Goal: Task Accomplishment & Management: Complete application form

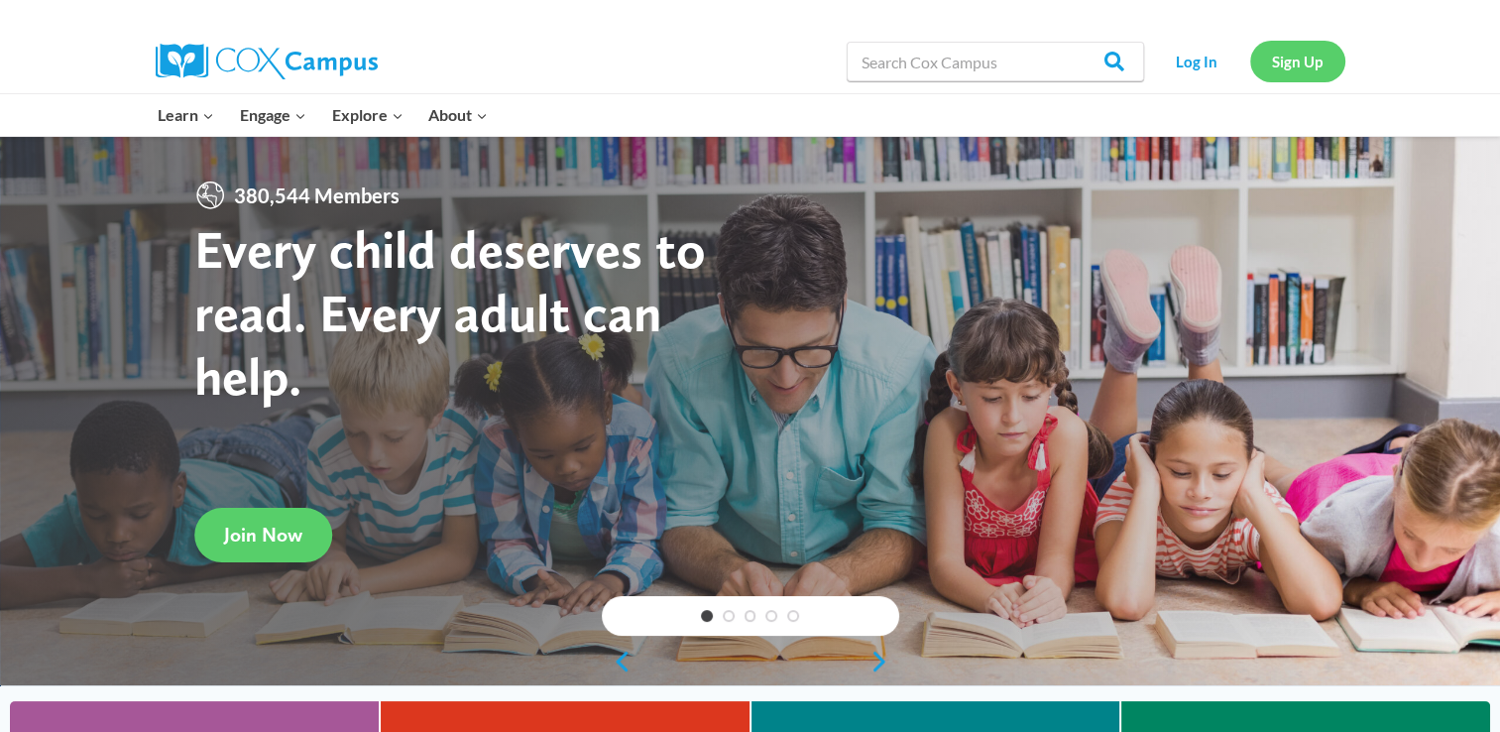
click at [1283, 63] on link "Sign Up" at bounding box center [1297, 61] width 95 height 41
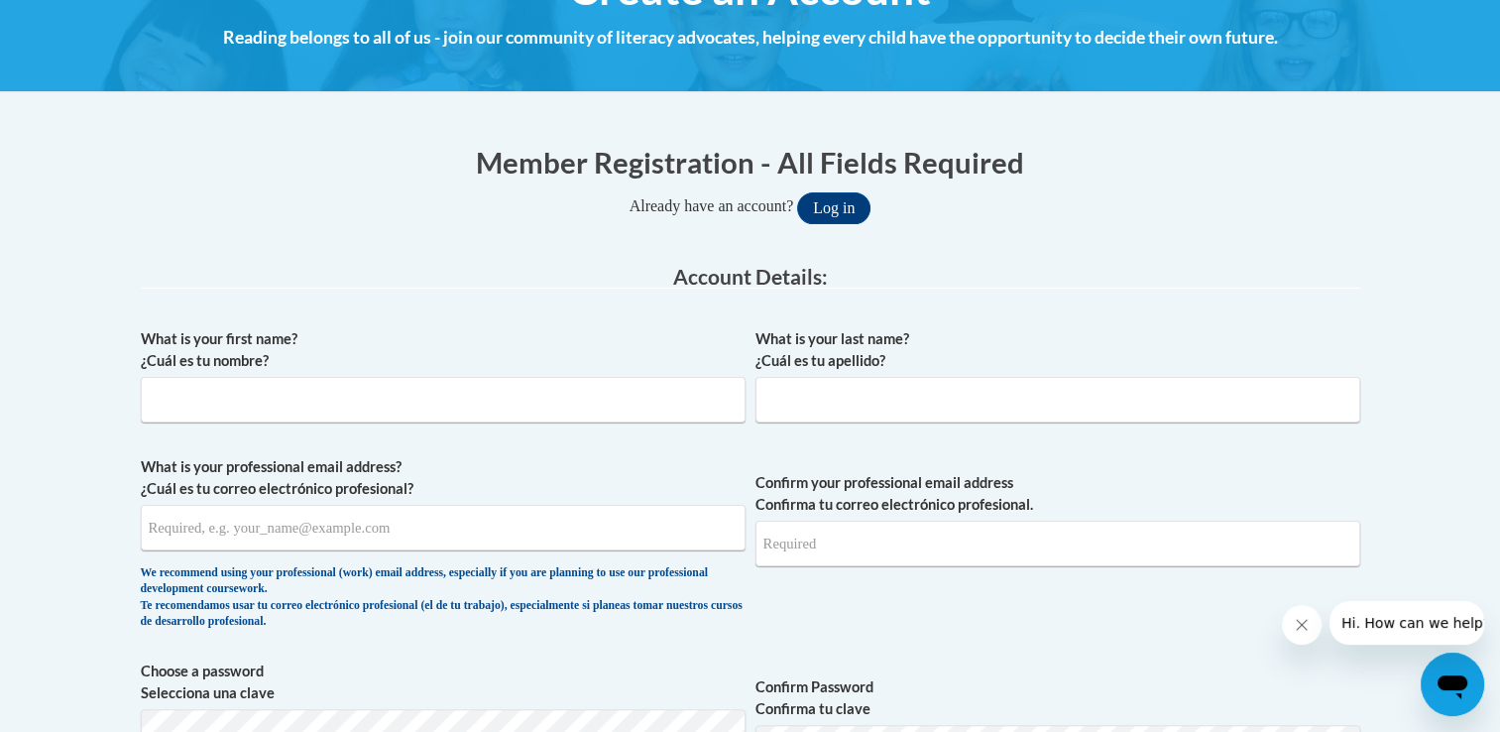
scroll to position [294, 0]
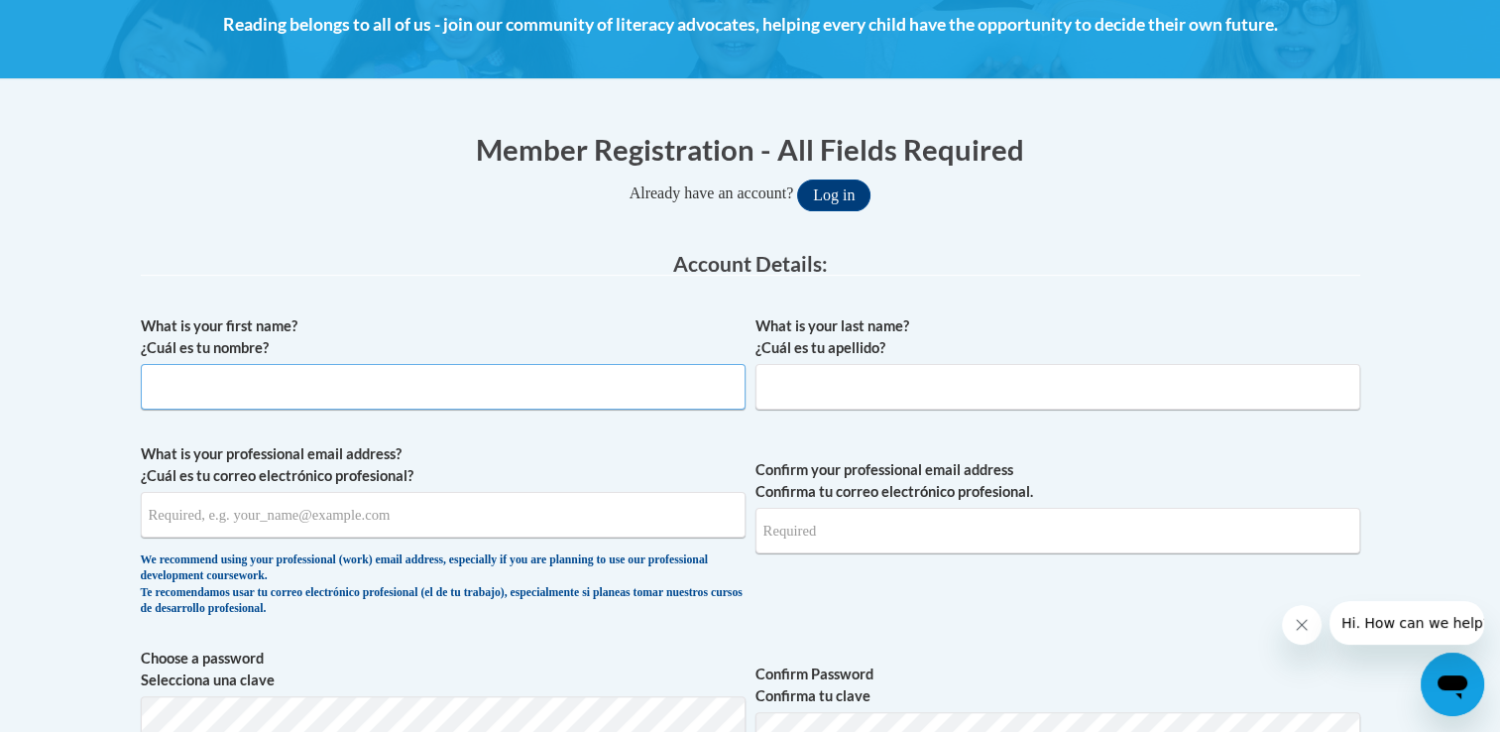
click at [704, 395] on input "What is your first name? ¿Cuál es tu nombre?" at bounding box center [443, 387] width 605 height 46
type input "Gabrielle"
click at [890, 364] on input "What is your last name? ¿Cuál es tu apellido?" at bounding box center [1058, 387] width 605 height 46
type input "Harmon"
click at [597, 523] on input "What is your professional email address? ¿Cuál es tu correo electrónico profesi…" at bounding box center [443, 515] width 605 height 46
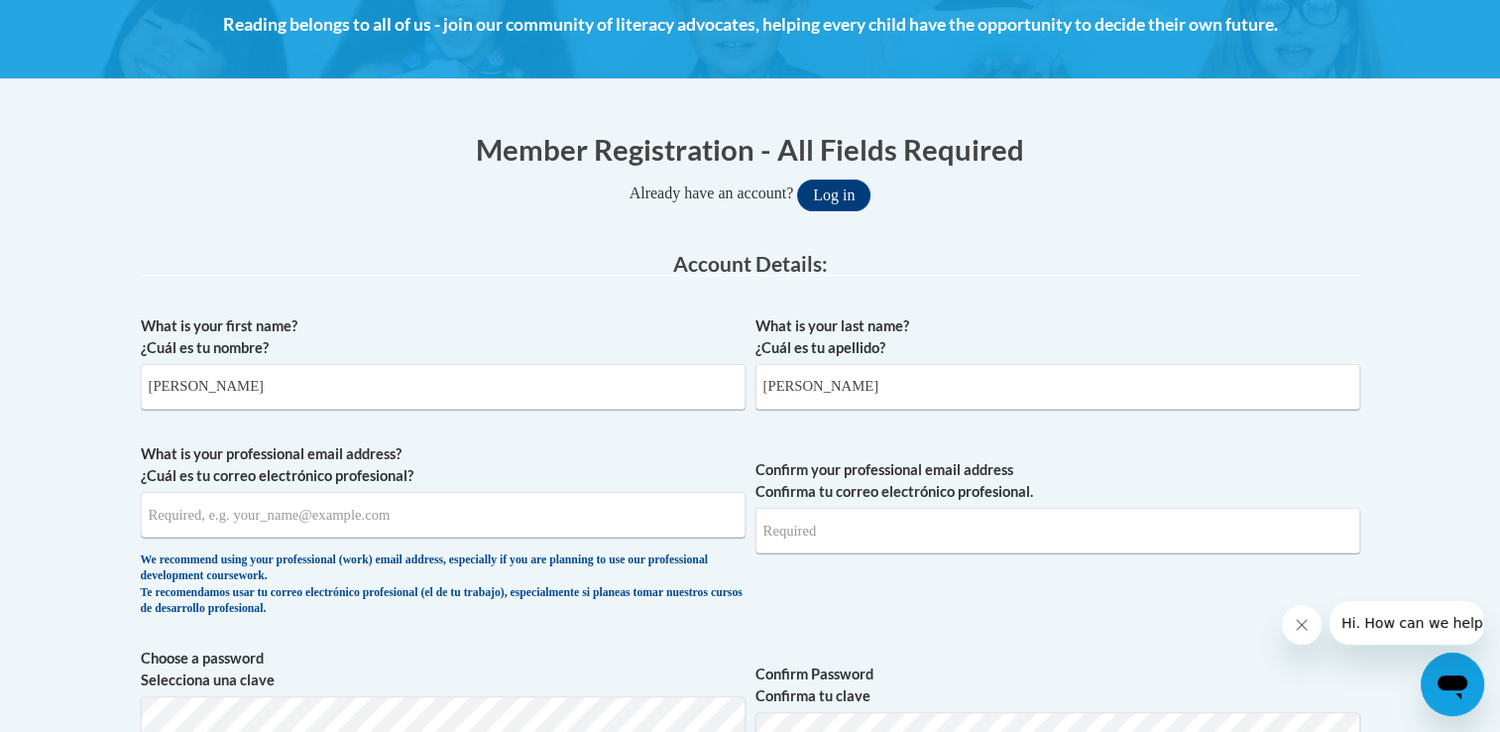
click at [615, 450] on label "What is your professional email address? ¿Cuál es tu correo electrónico profesi…" at bounding box center [443, 465] width 605 height 44
click at [615, 492] on input "What is your professional email address? ¿Cuál es tu correo electrónico profesi…" at bounding box center [443, 515] width 605 height 46
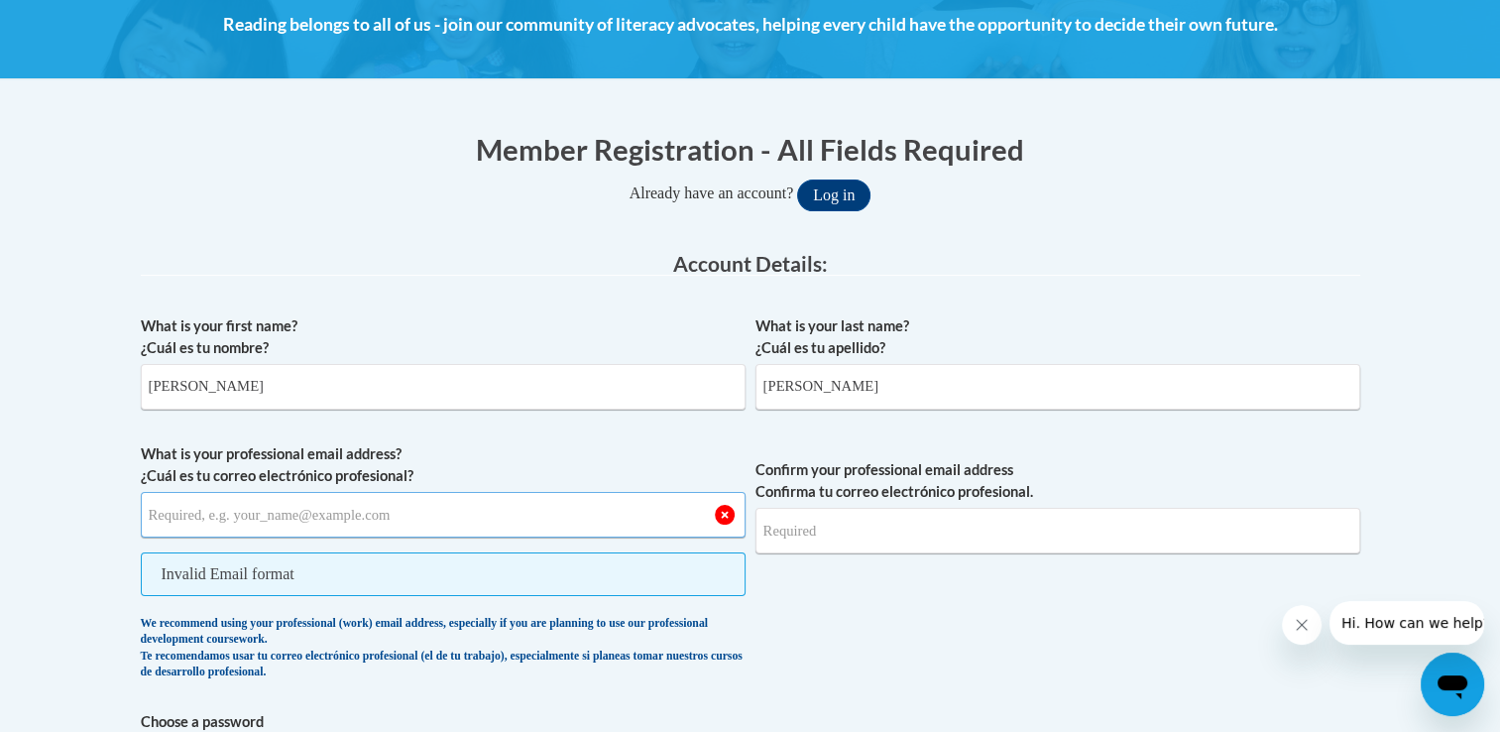
click at [593, 511] on input "What is your professional email address? ¿Cuál es tu correo electrónico profesi…" at bounding box center [443, 515] width 605 height 46
type input "gharmon@bpc.edu"
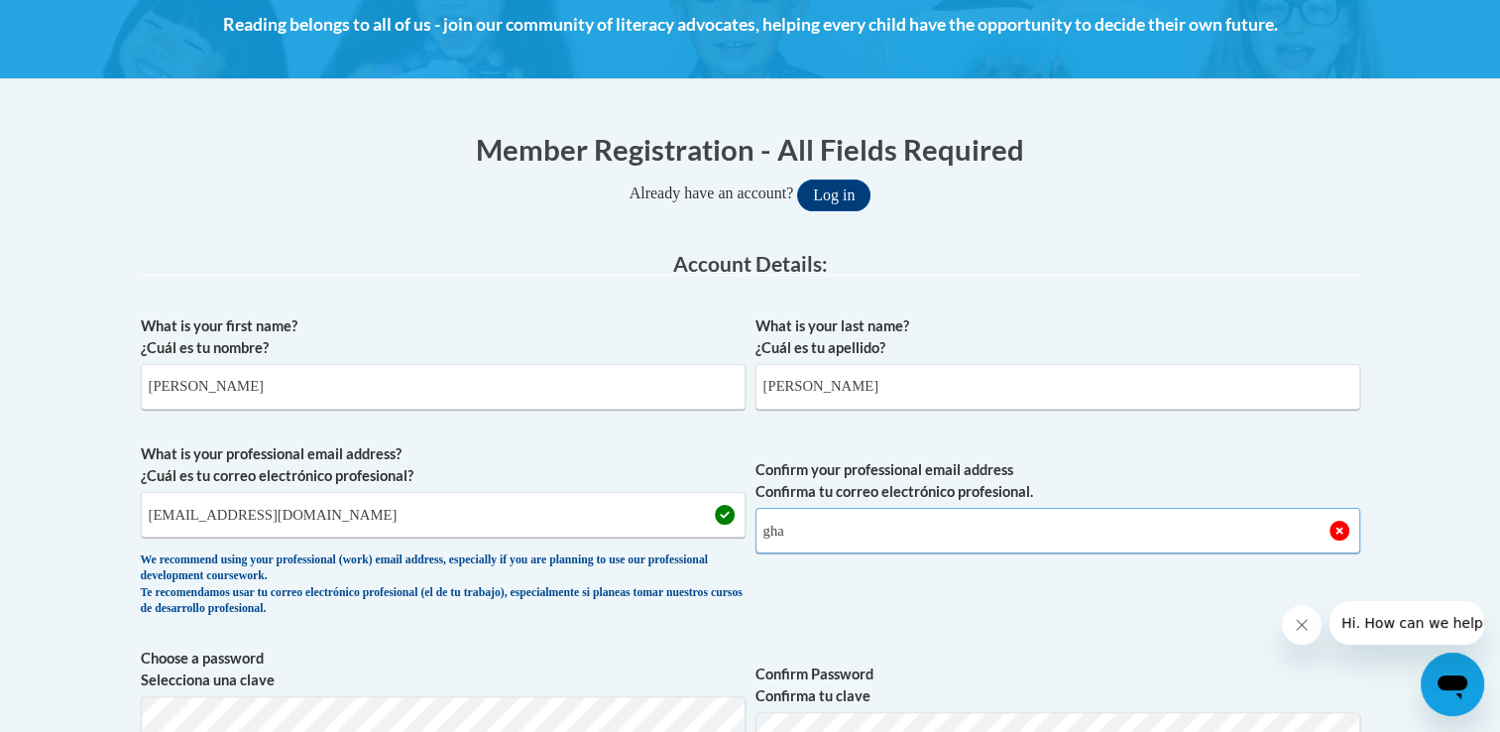
type input "gharmon@bpc.edu"
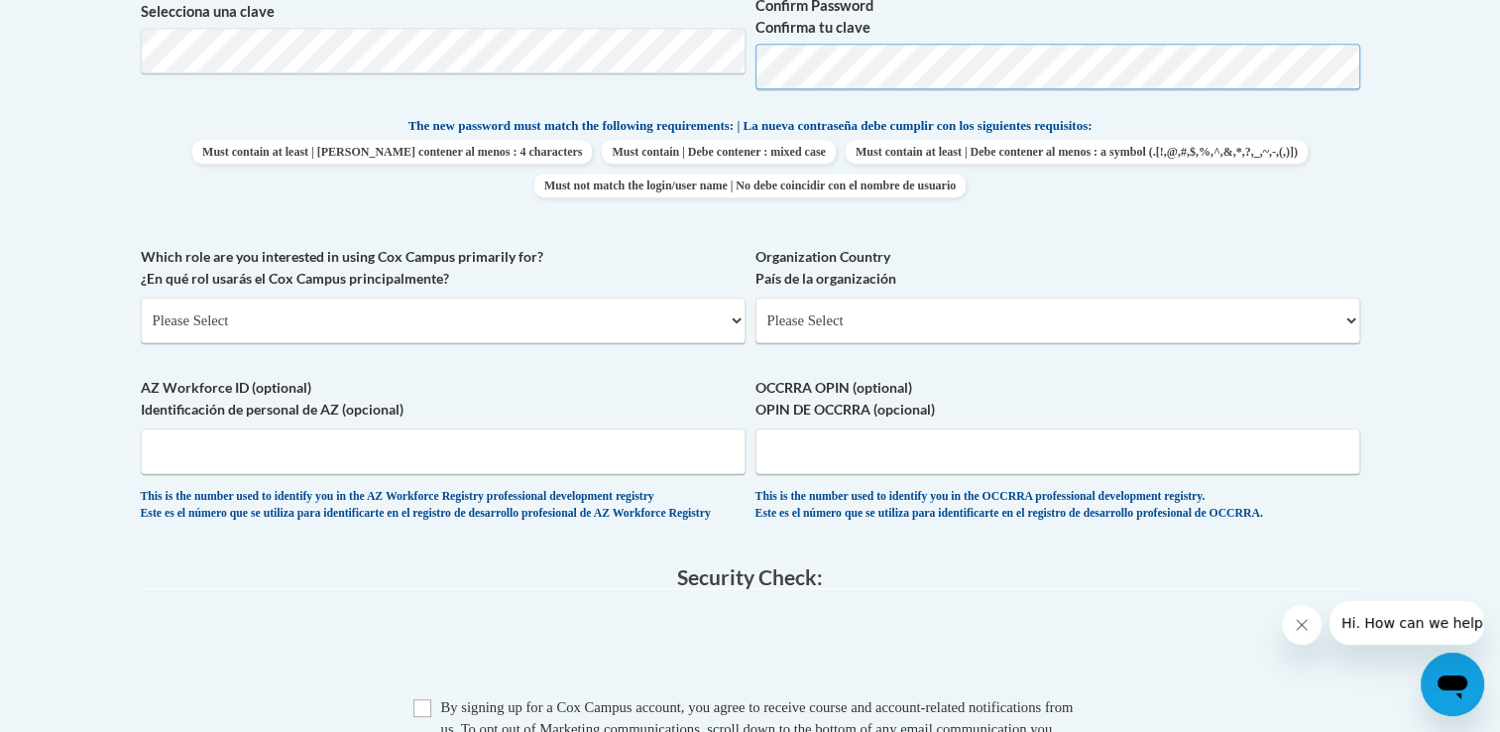
scroll to position [979, 0]
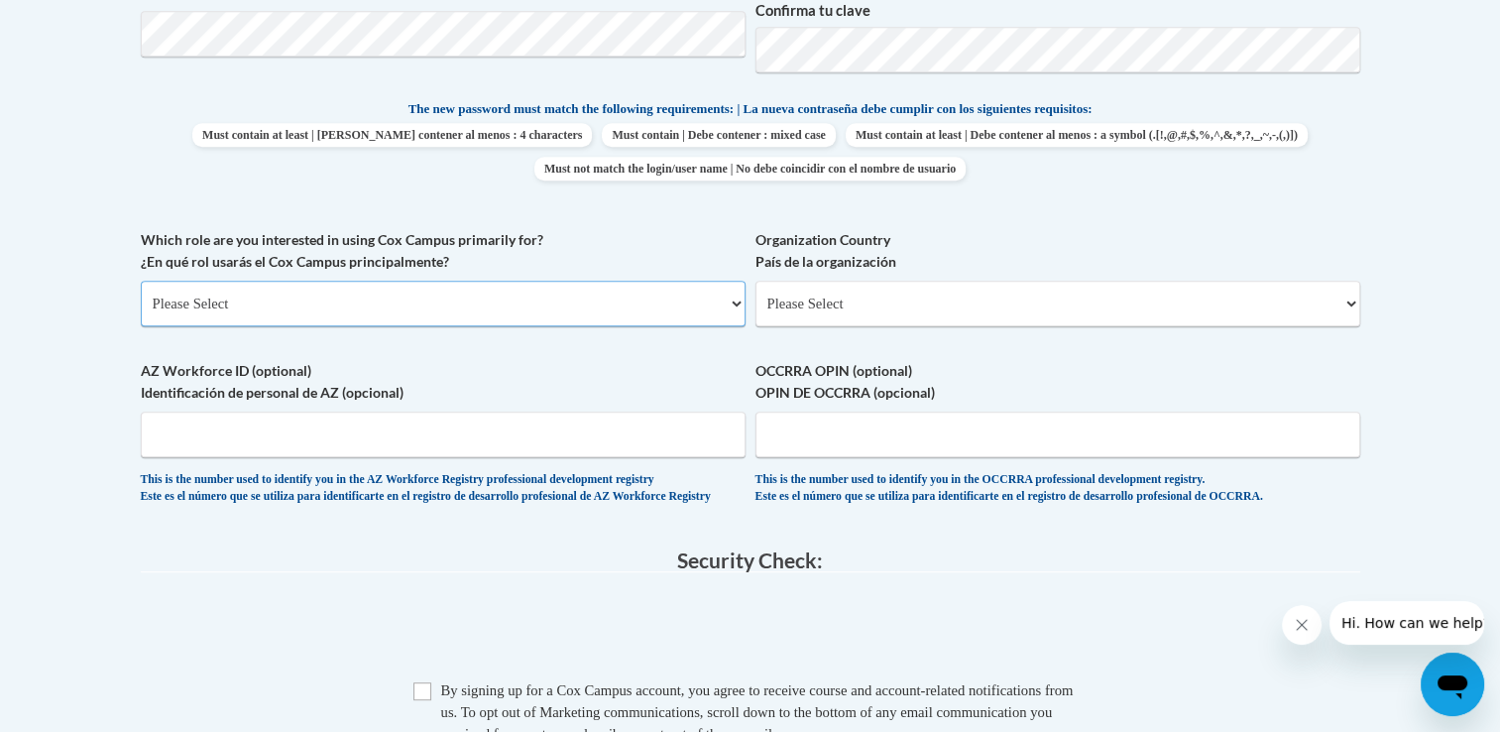
click at [738, 321] on select "Please Select College/University | Colegio/Universidad Community/Nonprofit Part…" at bounding box center [443, 304] width 605 height 46
click at [141, 281] on select "Please Select College/University | Colegio/Universidad Community/Nonprofit Part…" at bounding box center [443, 304] width 605 height 46
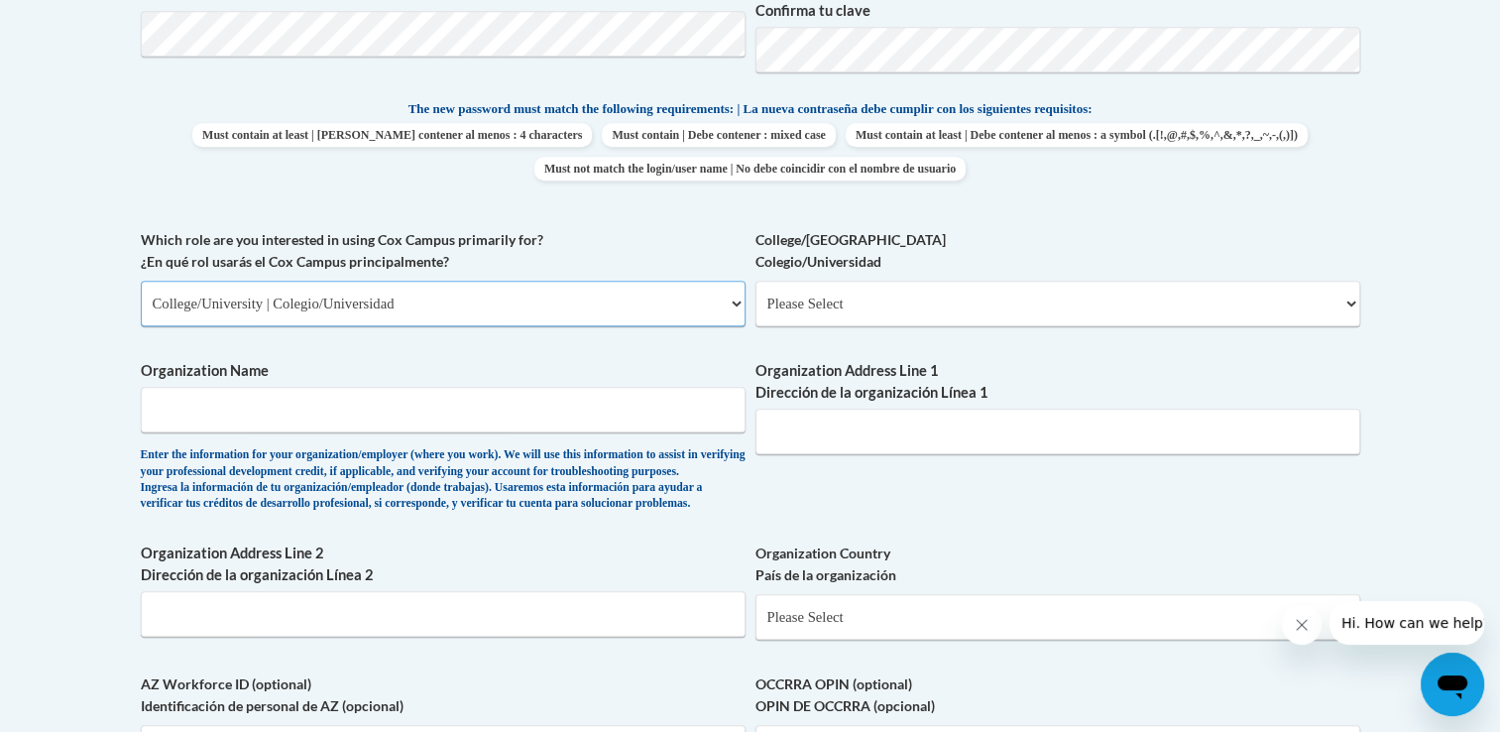
click at [718, 318] on select "Please Select College/University | Colegio/Universidad Community/Nonprofit Part…" at bounding box center [443, 304] width 605 height 46
select select "fbf2d438-af2f-41f8-98f1-81c410e29de3"
click at [141, 281] on select "Please Select College/University | Colegio/Universidad Community/Nonprofit Part…" at bounding box center [443, 304] width 605 height 46
click at [912, 292] on select "Please Select Early Learning/Daycare Teacher/Family Home Care Provider | Maestr…" at bounding box center [1058, 304] width 605 height 46
select select "8e40623d-54d0-45cd-9f92-5df65cd3f8cf"
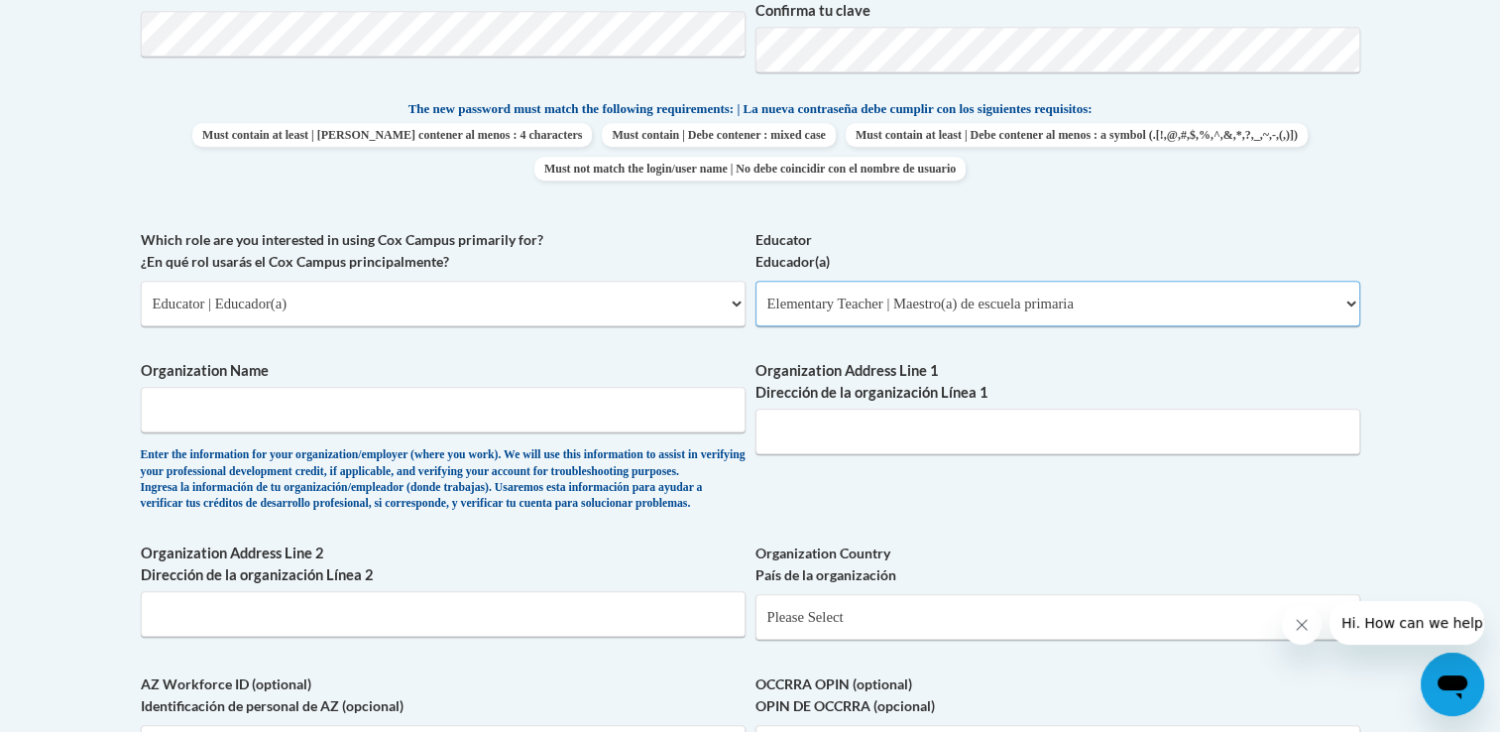
click at [756, 281] on select "Please Select Early Learning/Daycare Teacher/Family Home Care Provider | Maestr…" at bounding box center [1058, 304] width 605 height 46
click at [1348, 298] on select "Please Select Early Learning/Daycare Teacher/Family Home Care Provider | Maestr…" at bounding box center [1058, 304] width 605 height 46
click at [1420, 204] on body "This site uses cookies to help improve your learning experience. By continuing …" at bounding box center [750, 388] width 1500 height 2734
click at [739, 298] on select "Please Select College/University | Colegio/Universidad Community/Nonprofit Part…" at bounding box center [443, 304] width 605 height 46
select select "5a18ea06-2b54-4451-96f2-d152daf9eac5"
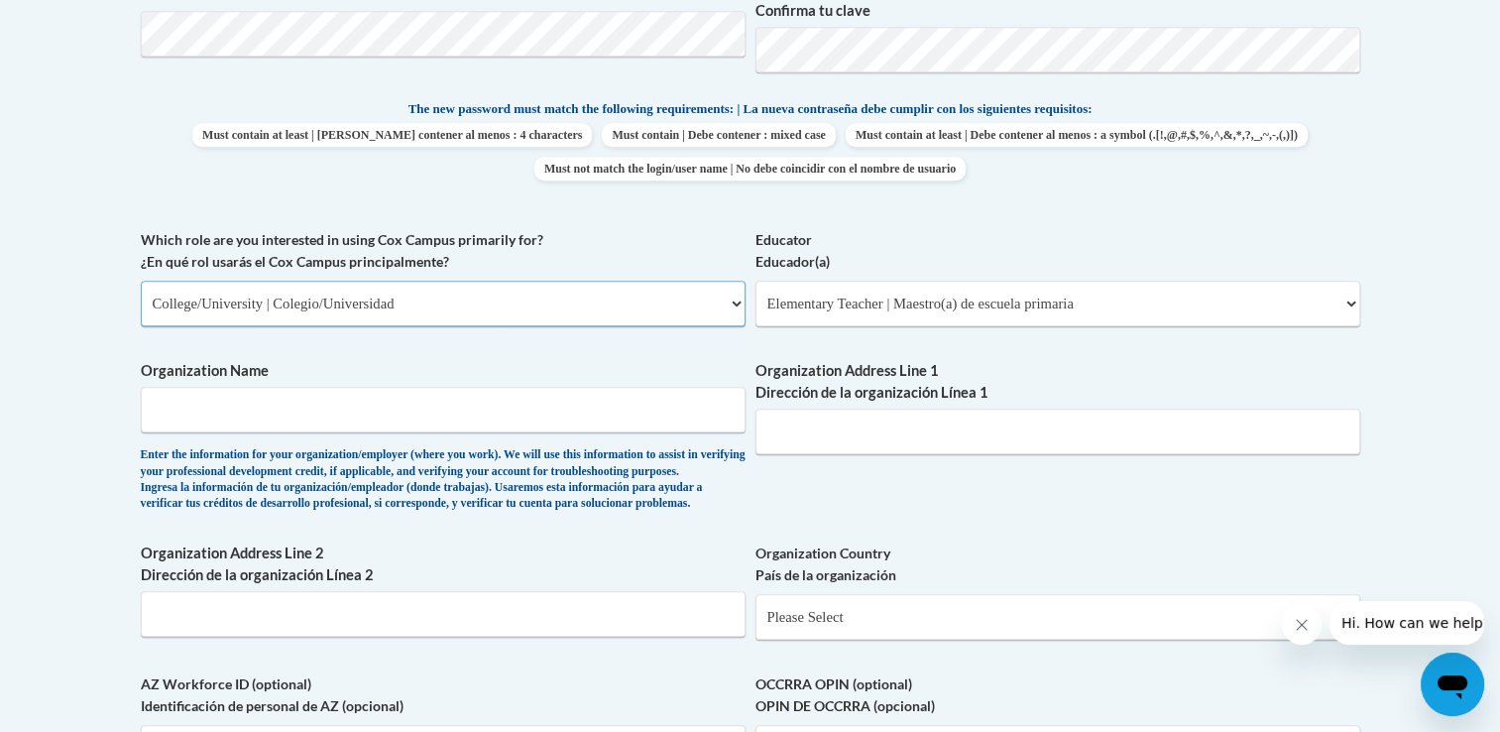
click at [141, 281] on select "Please Select College/University | Colegio/Universidad Community/Nonprofit Part…" at bounding box center [443, 304] width 605 height 46
click at [981, 311] on select "Please Select College/University Staff | Empleado universitario College/Univers…" at bounding box center [1058, 304] width 605 height 46
select select "99b32b07-cffc-426c-8bf6-0cd77760d84b"
click at [756, 281] on select "Please Select College/University Staff | Empleado universitario College/Univers…" at bounding box center [1058, 304] width 605 height 46
click at [539, 409] on input "Organization Name" at bounding box center [443, 410] width 605 height 46
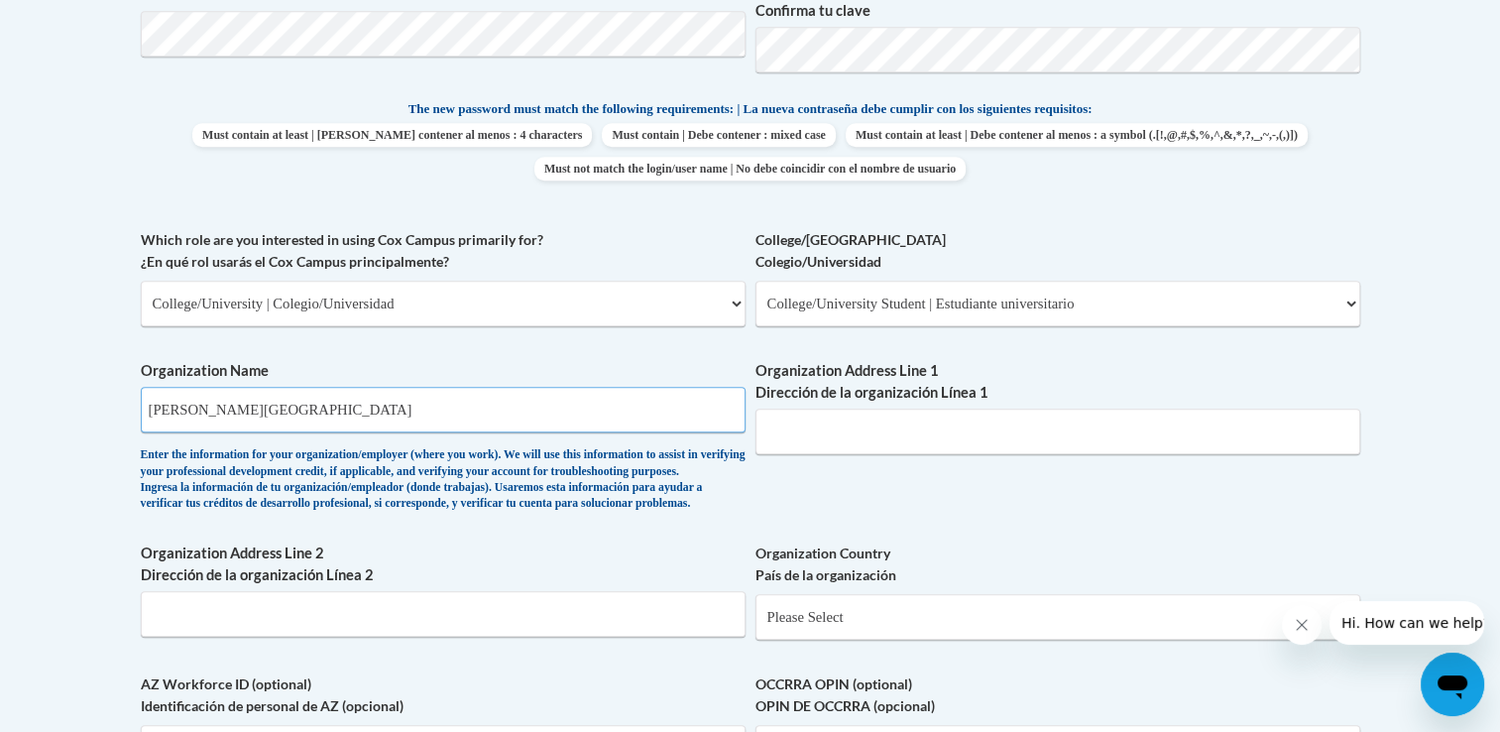
type input "Brewton Parker College"
click at [774, 427] on input "Organization Address Line 1 Dirección de la organización Línea 1" at bounding box center [1058, 432] width 605 height 46
type input "B"
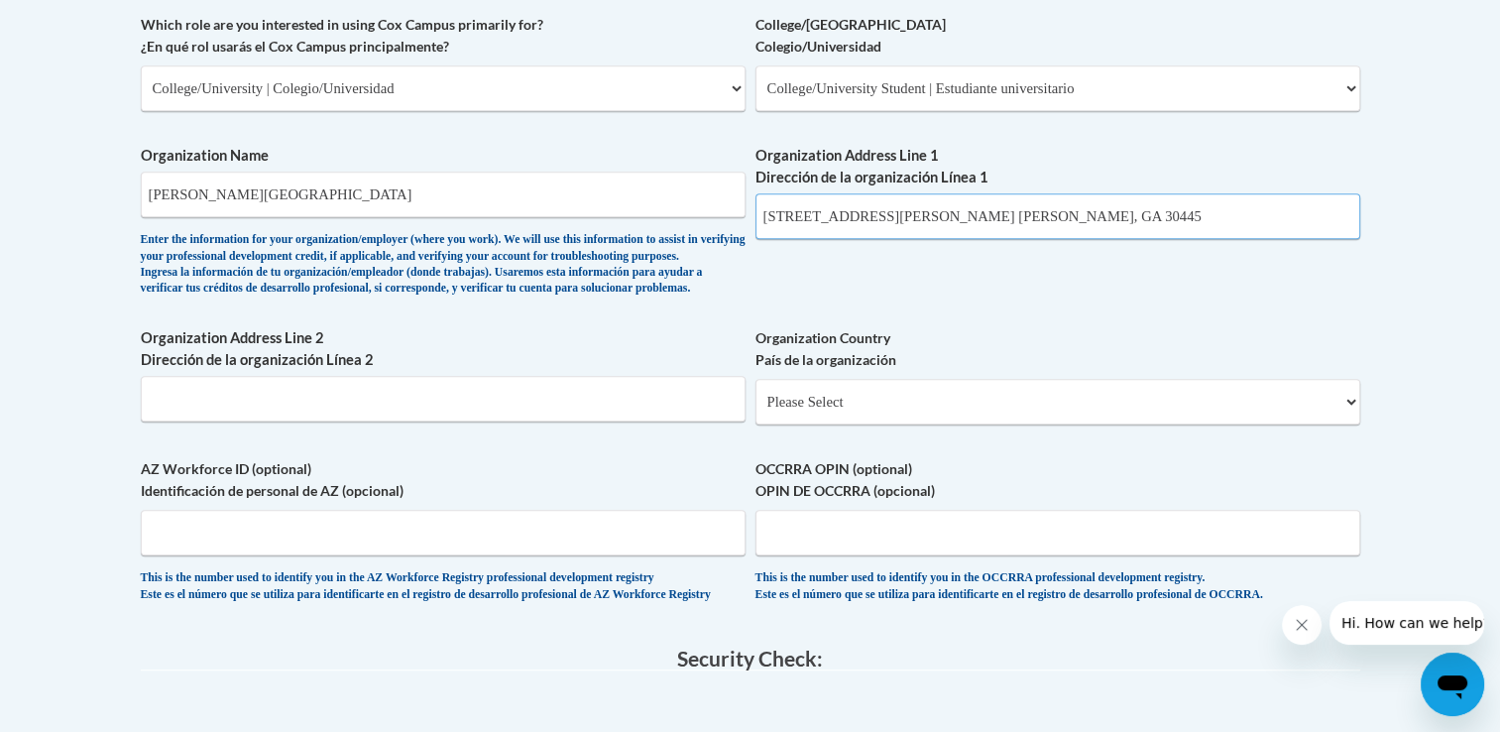
scroll to position [1206, 0]
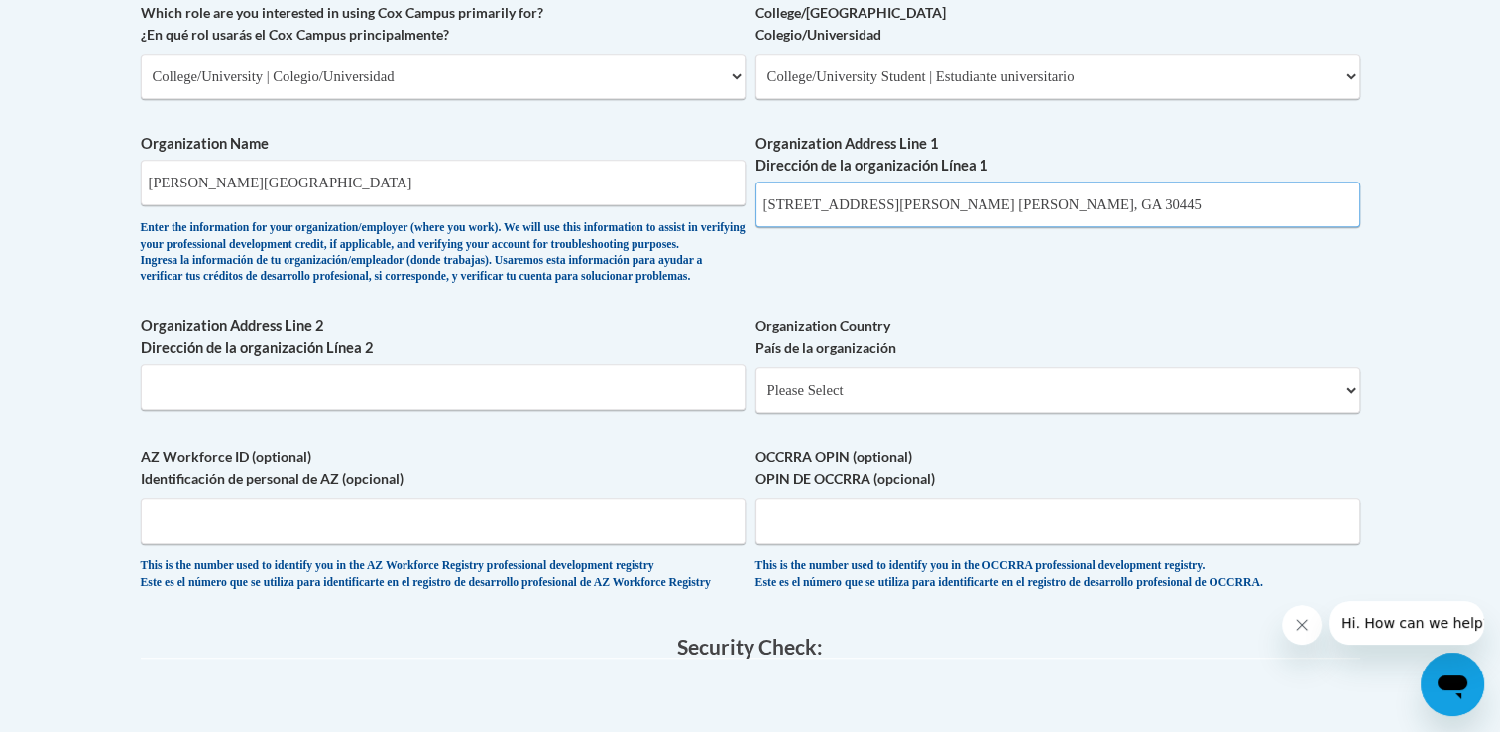
type input "201 David-Eliza Fountain Circle Mt. Vernon, GA 30445"
click at [1352, 412] on select "Please Select United States | Estados Unidos Outside of the United States | Fue…" at bounding box center [1058, 390] width 605 height 46
select select "ad49bcad-a171-4b2e-b99c-48b446064914"
click at [756, 398] on select "Please Select United States | Estados Unidos Outside of the United States | Fue…" at bounding box center [1058, 390] width 605 height 46
select select
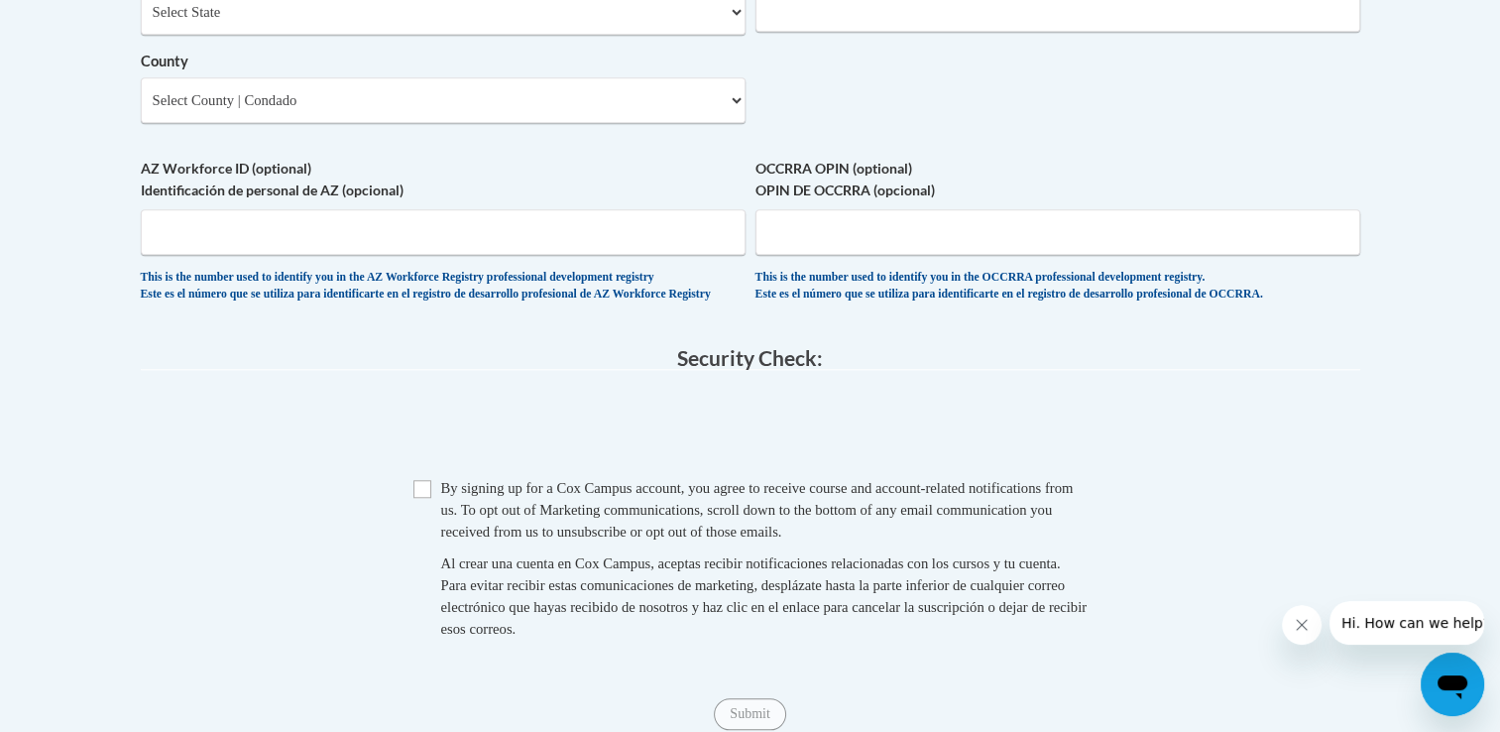
scroll to position [1728, 0]
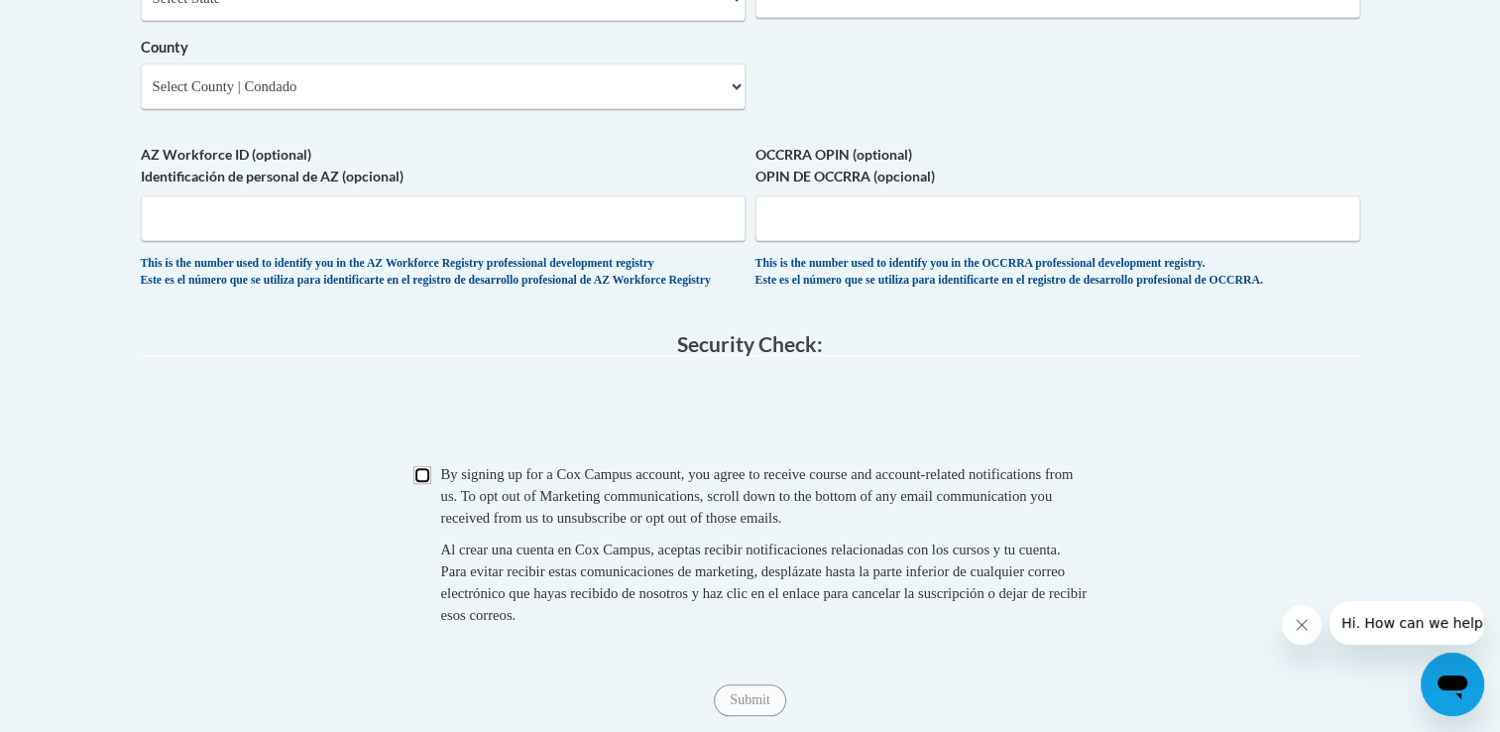
click at [427, 484] on input "Checkbox" at bounding box center [422, 475] width 18 height 18
checkbox input "true"
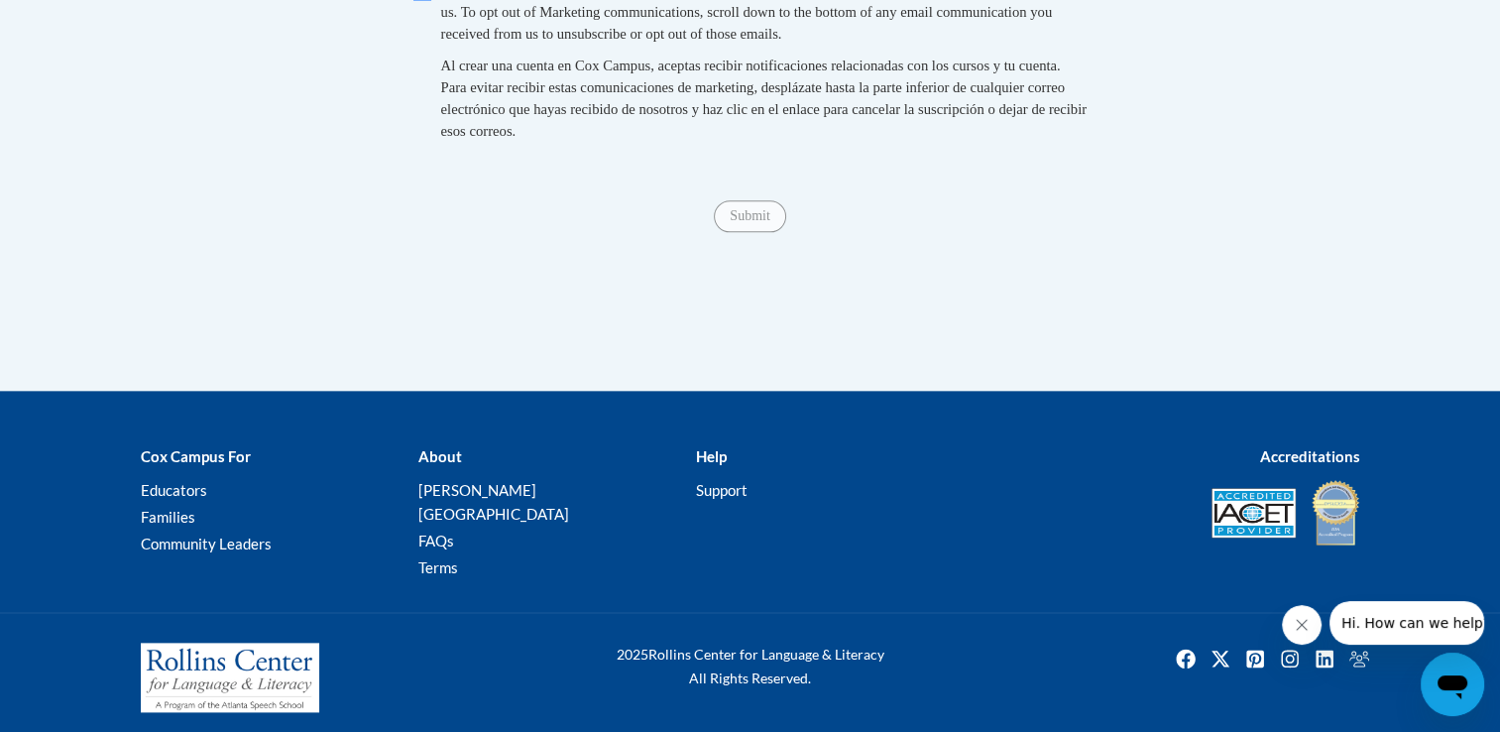
scroll to position [2219, 0]
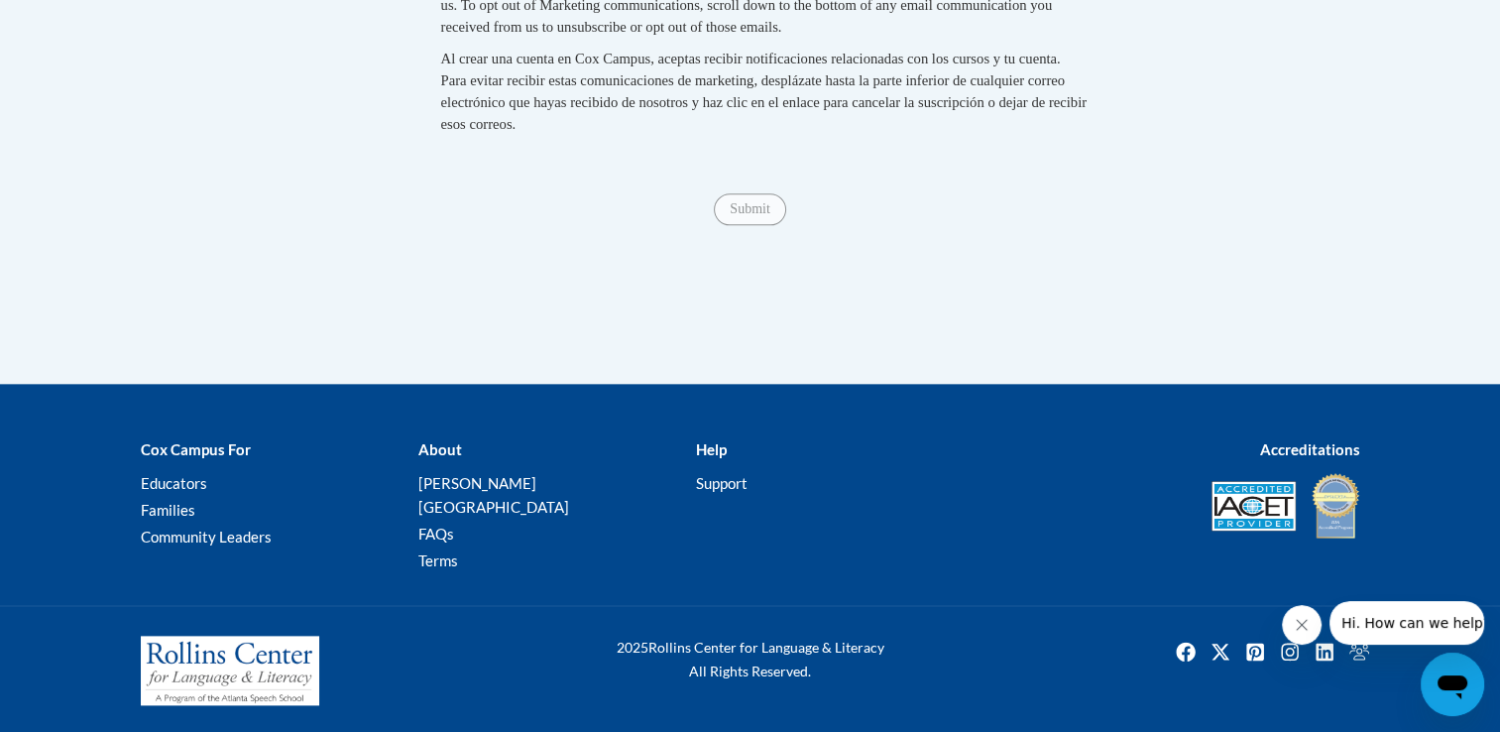
click at [763, 215] on span "Submit" at bounding box center [749, 207] width 71 height 16
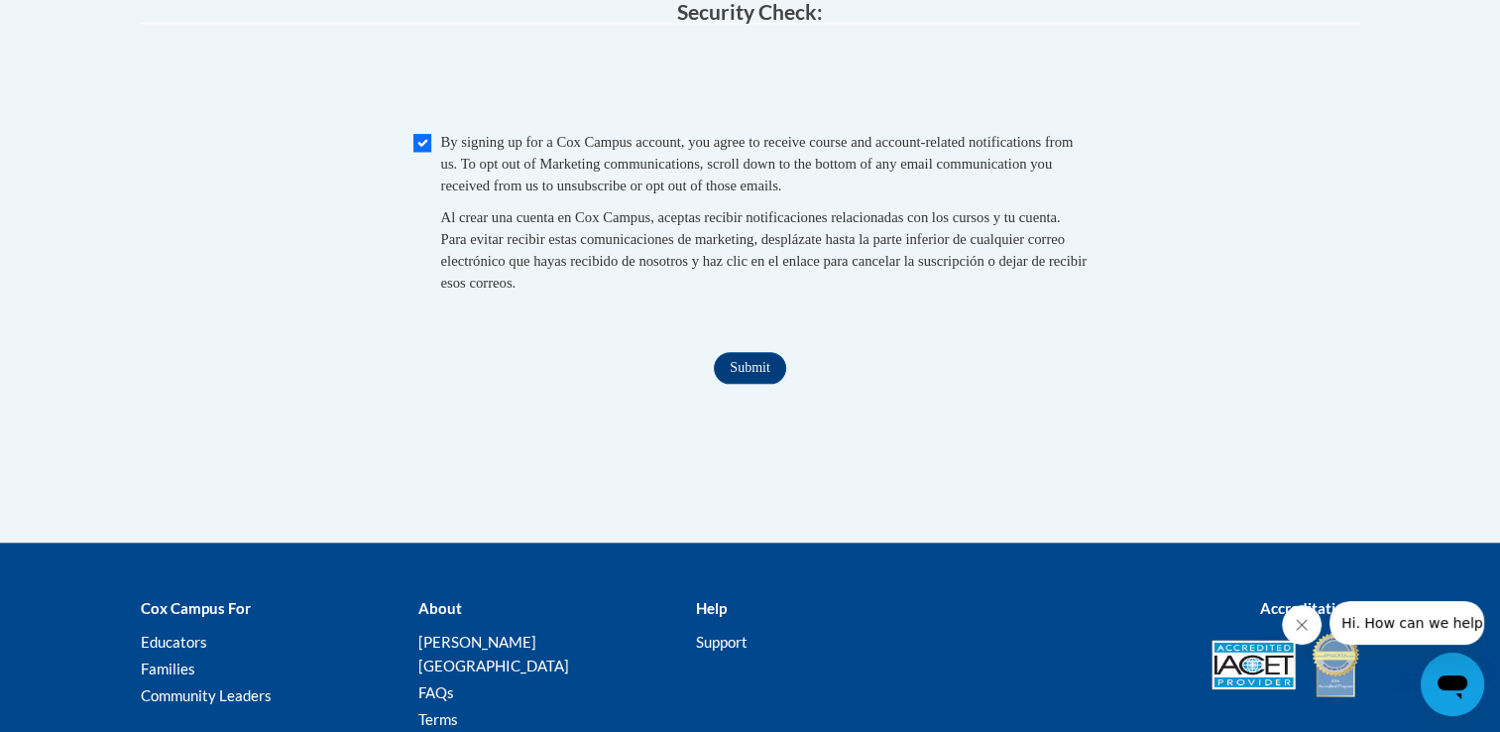
scroll to position [2078, 0]
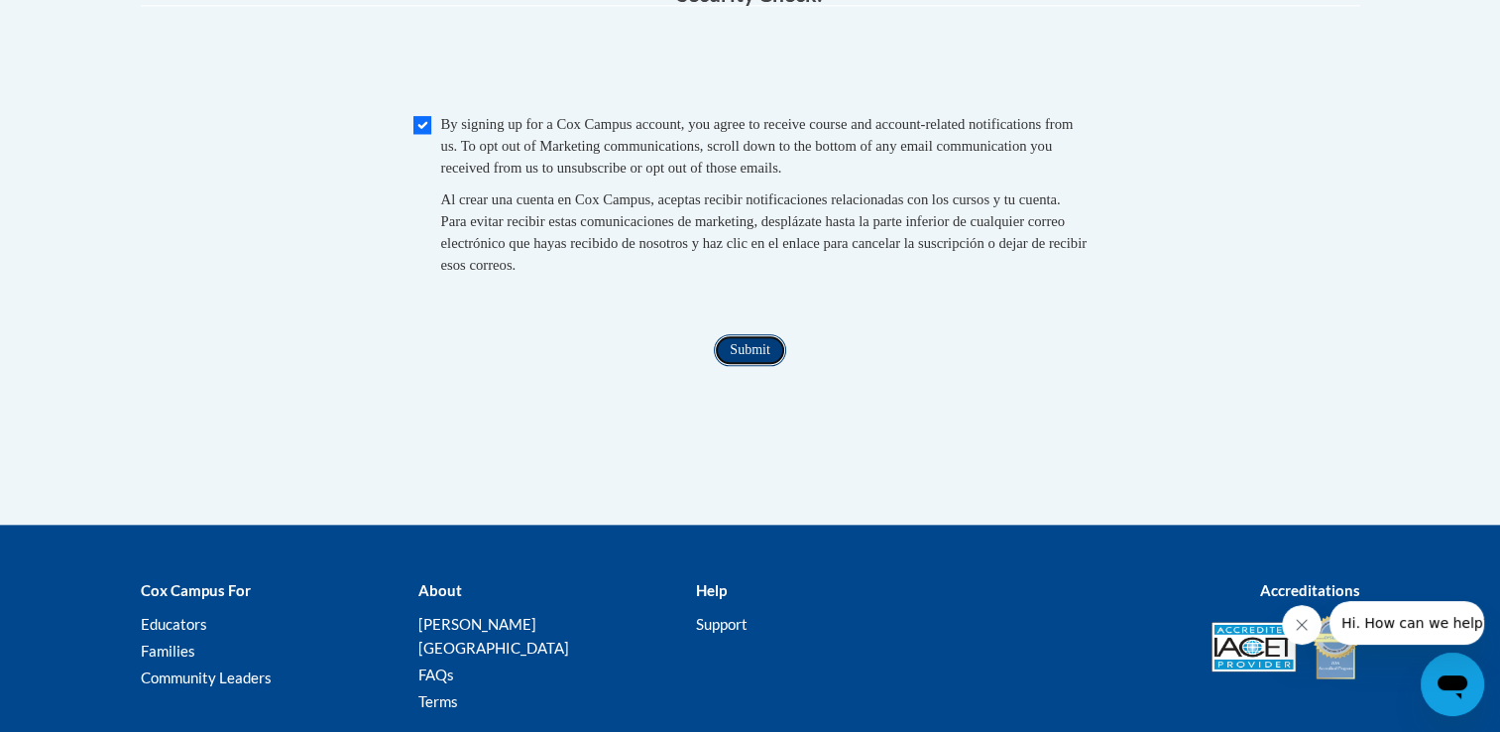
click at [768, 366] on input "Submit" at bounding box center [749, 350] width 71 height 32
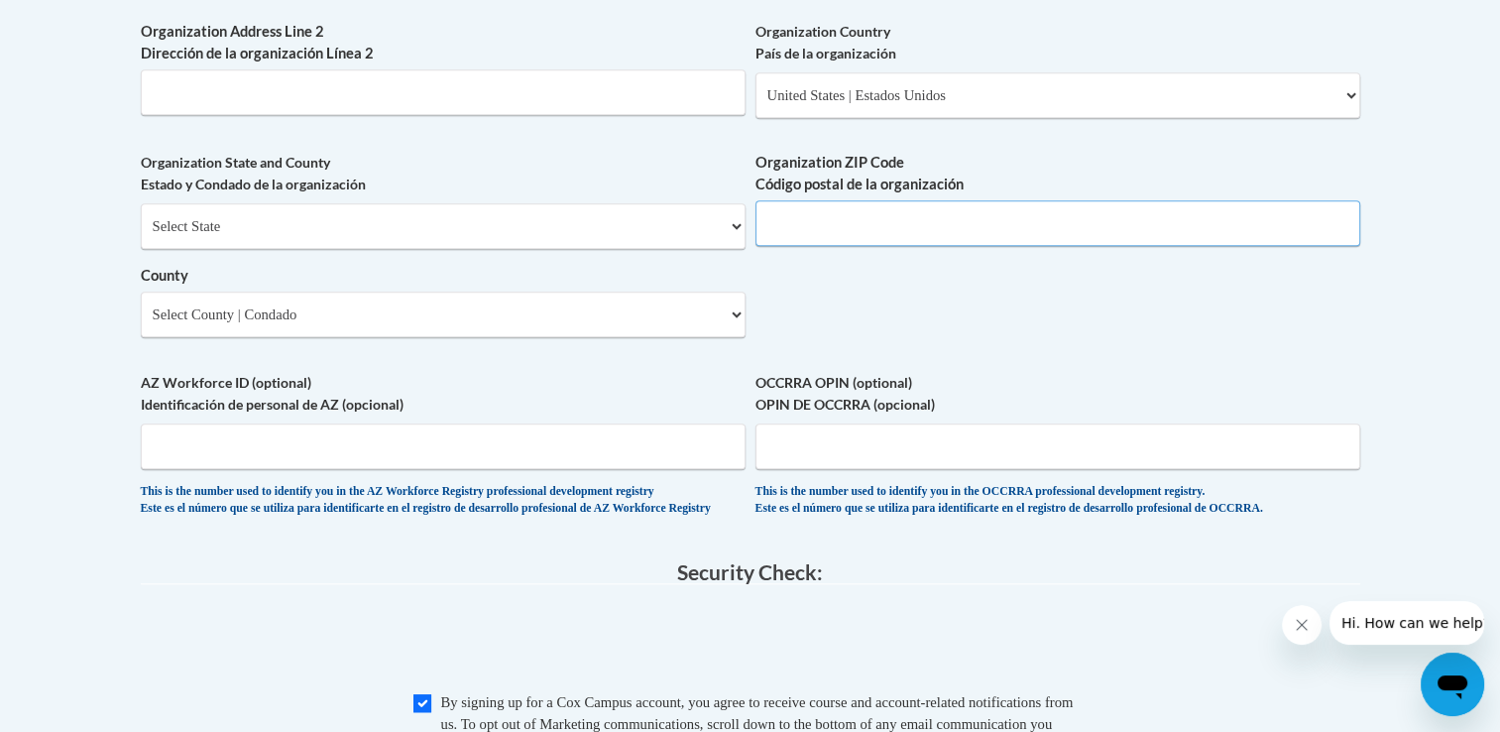
scroll to position [1486, 0]
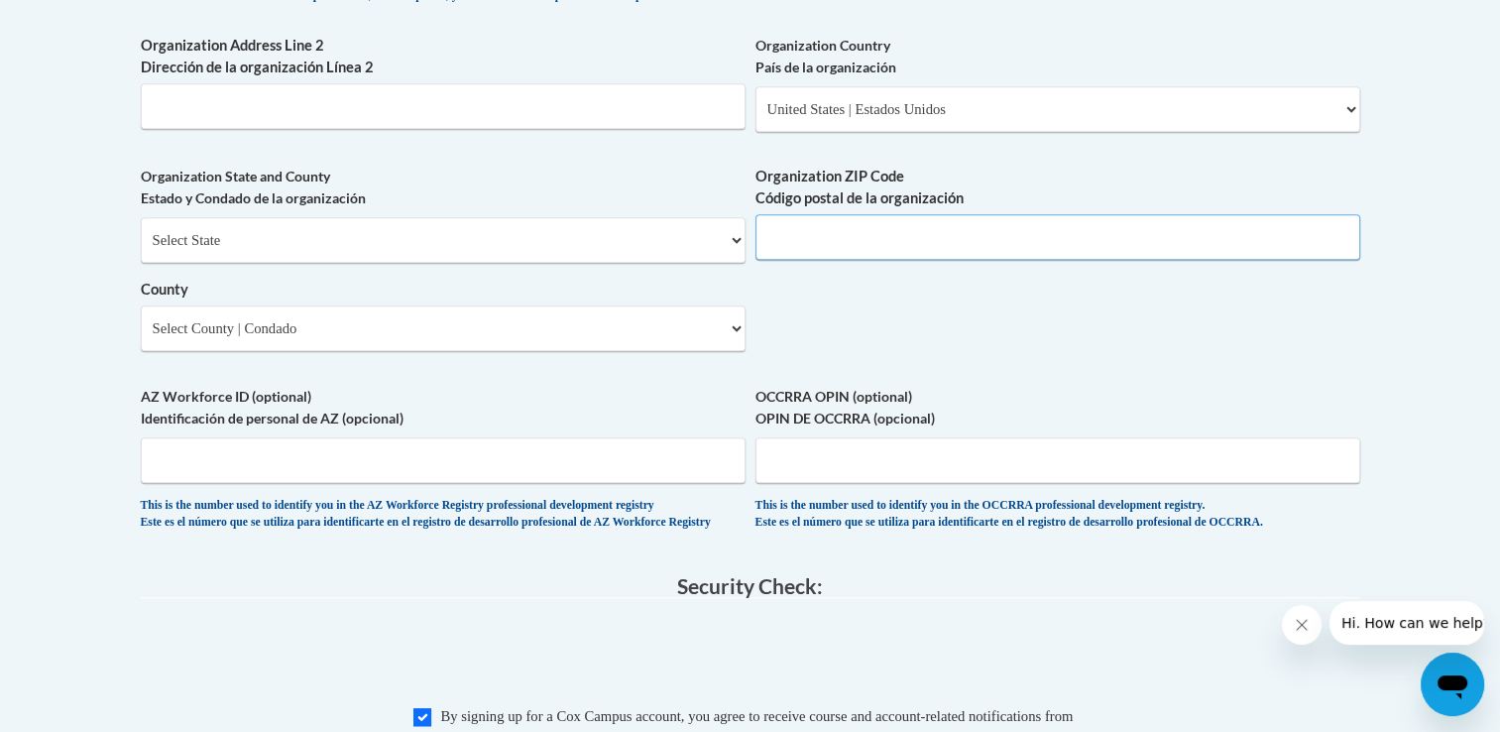
click at [1243, 260] on input "Organization ZIP Code Código postal de la organización" at bounding box center [1058, 237] width 605 height 46
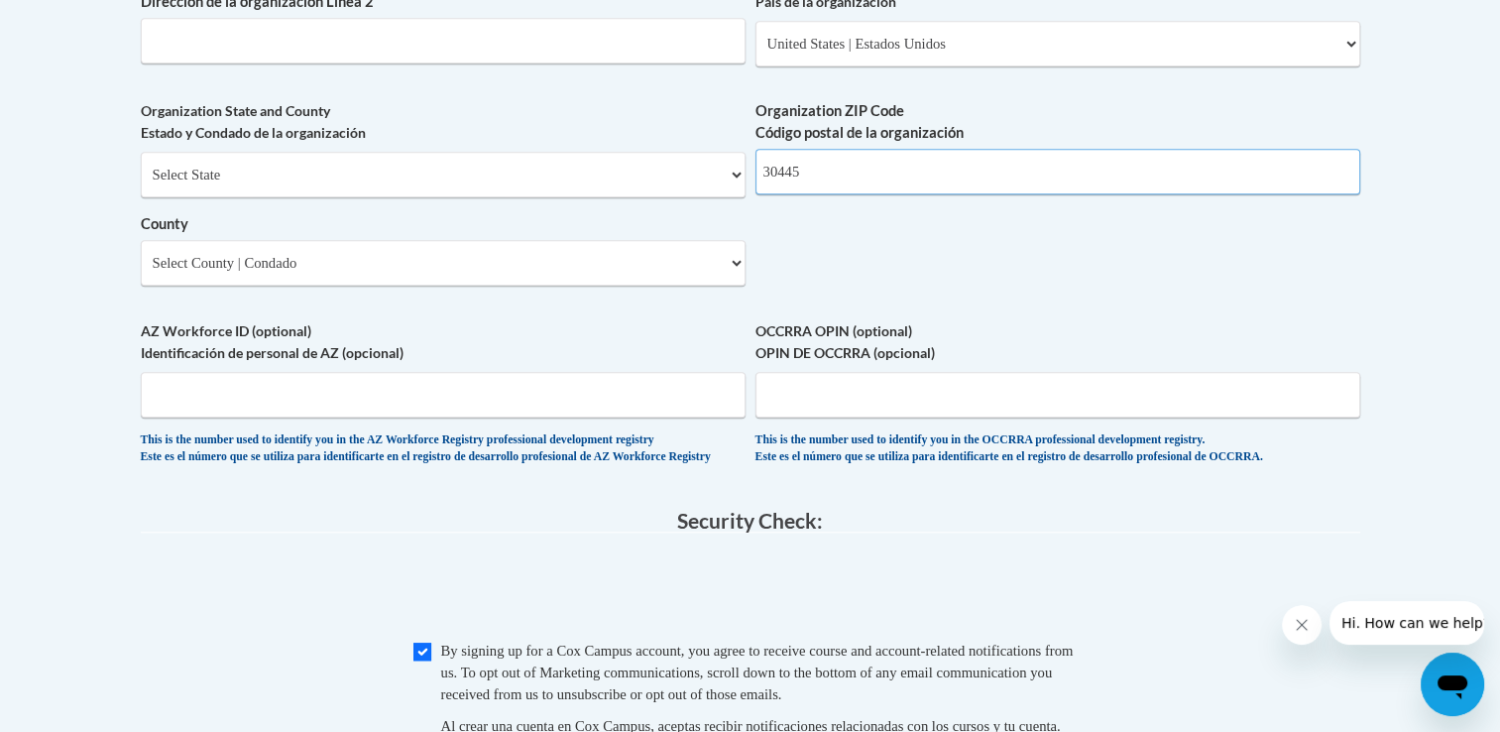
scroll to position [1566, 0]
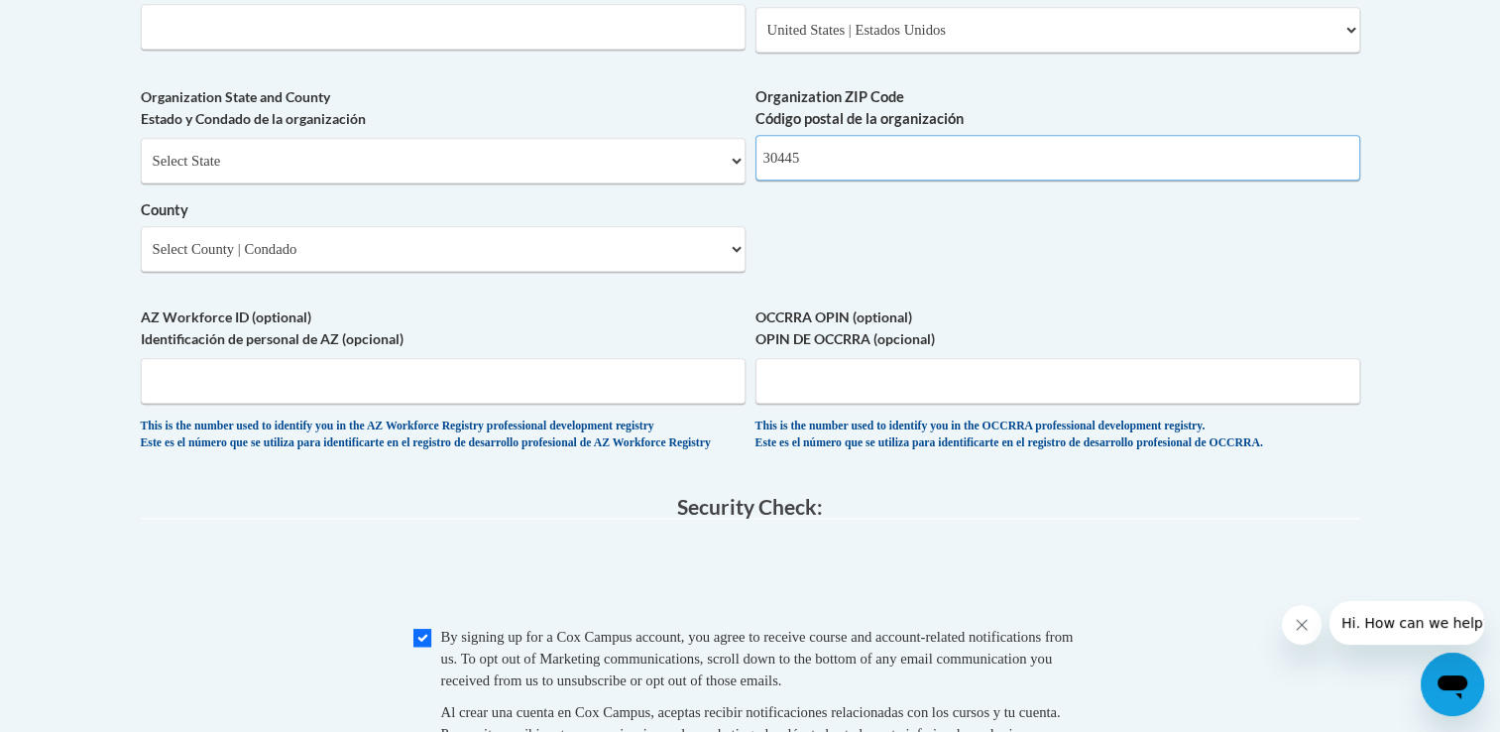
type input "30445"
click at [733, 183] on select "Select State Alabama Alaska Arizona Arkansas California Colorado Connecticut De…" at bounding box center [443, 161] width 605 height 46
click at [869, 180] on input "30445" at bounding box center [1058, 158] width 605 height 46
click at [741, 183] on select "Select State Alabama Alaska Arizona Arkansas California Colorado Connecticut De…" at bounding box center [443, 161] width 605 height 46
select select "Georgia"
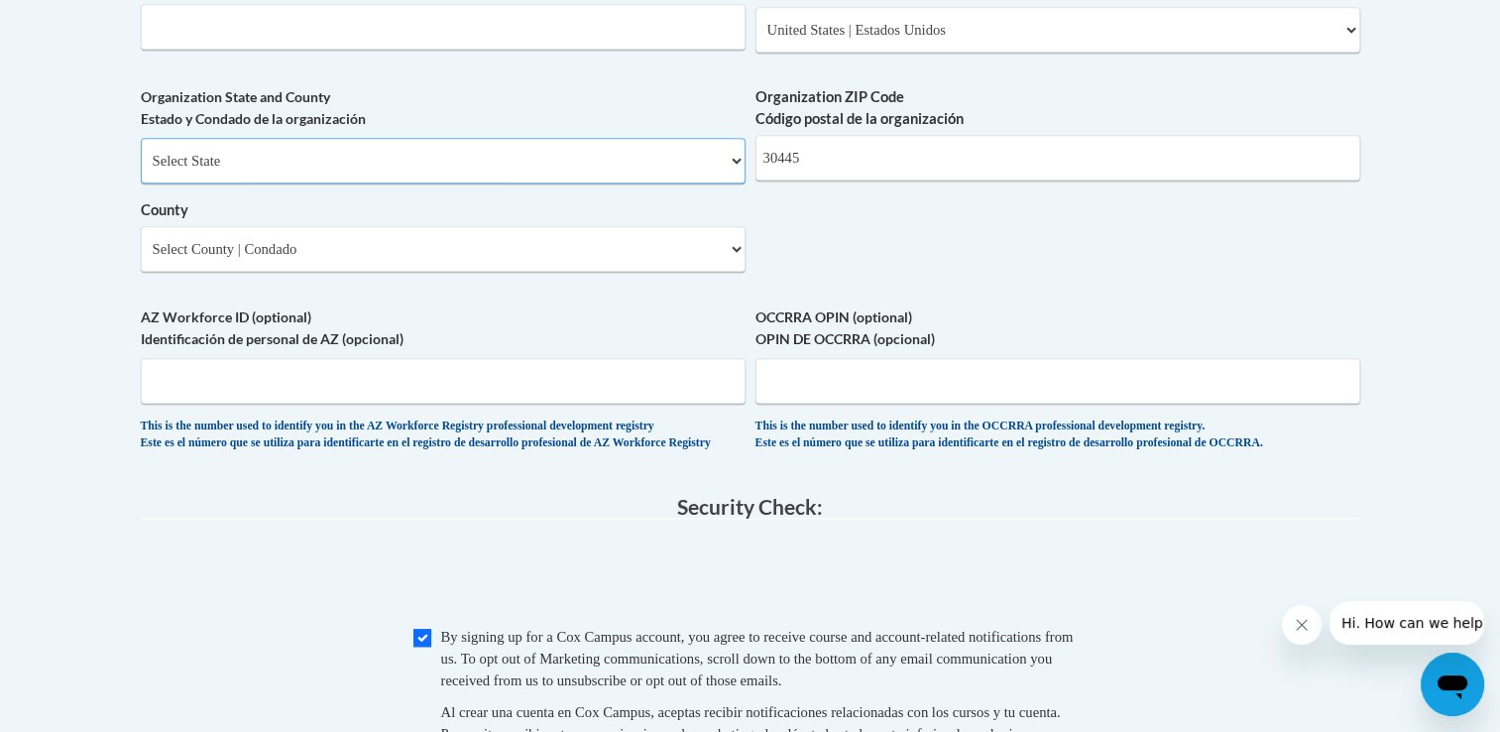
click at [141, 171] on select "Select State Alabama Alaska Arizona Arkansas California Colorado Connecticut De…" at bounding box center [443, 161] width 605 height 46
click at [728, 272] on select "Select County Appling Atkinson Bacon Baker Baldwin Banks Barrow Bartow Ben Hill…" at bounding box center [443, 249] width 605 height 46
select select "Montgomery"
click at [141, 259] on select "Select County Appling Atkinson Bacon Baker Baldwin Banks Barrow Bartow Ben Hill…" at bounding box center [443, 249] width 605 height 46
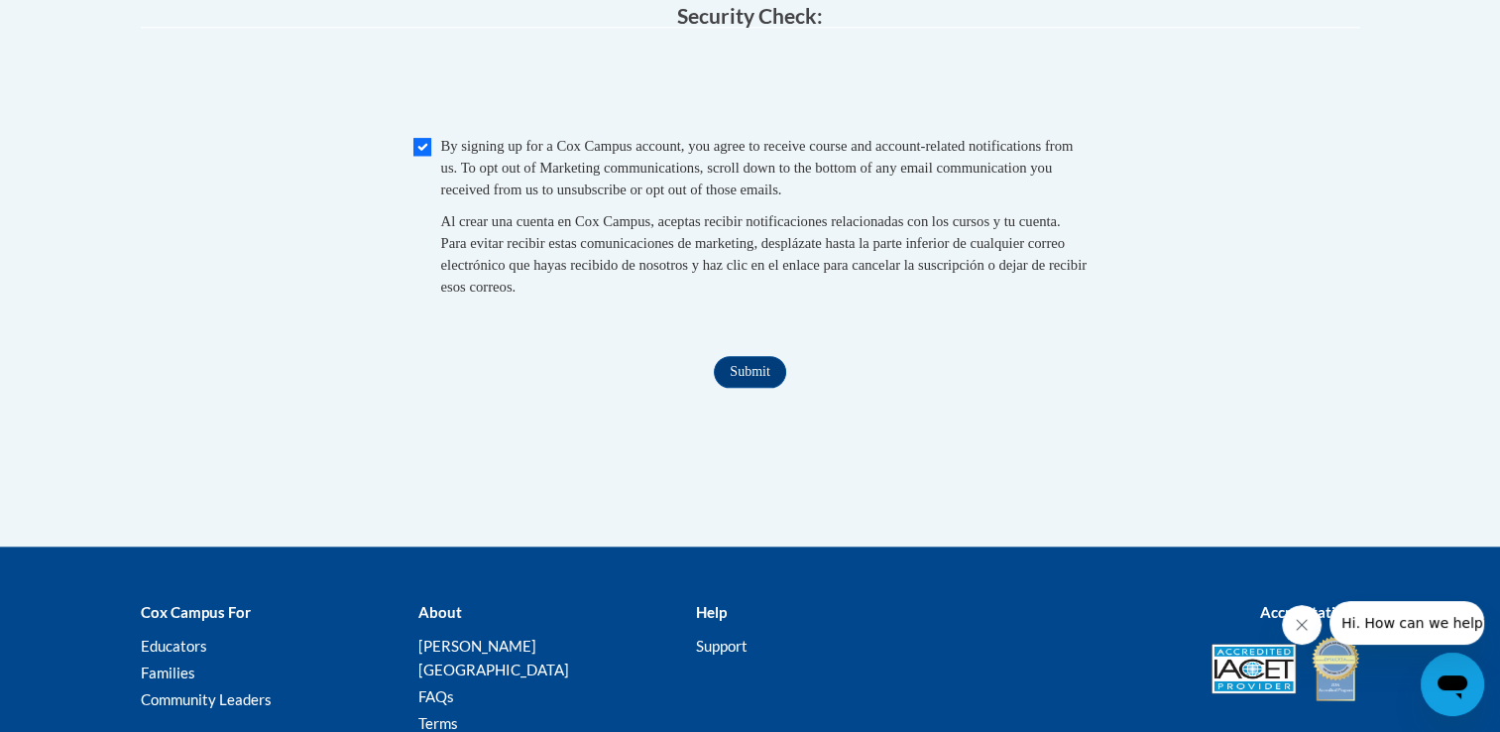
scroll to position [2118, 0]
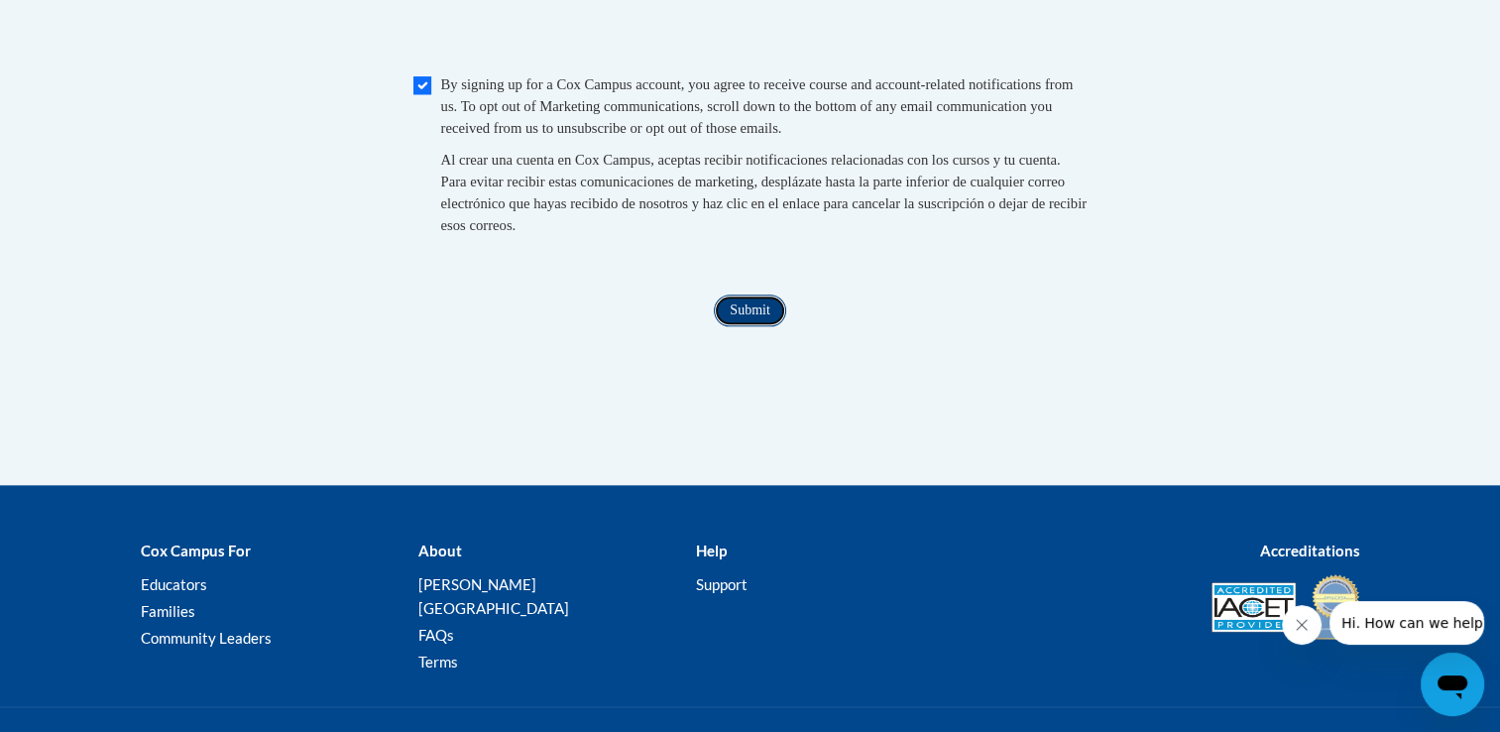
click at [768, 326] on input "Submit" at bounding box center [749, 310] width 71 height 32
